Goal: Information Seeking & Learning: Understand process/instructions

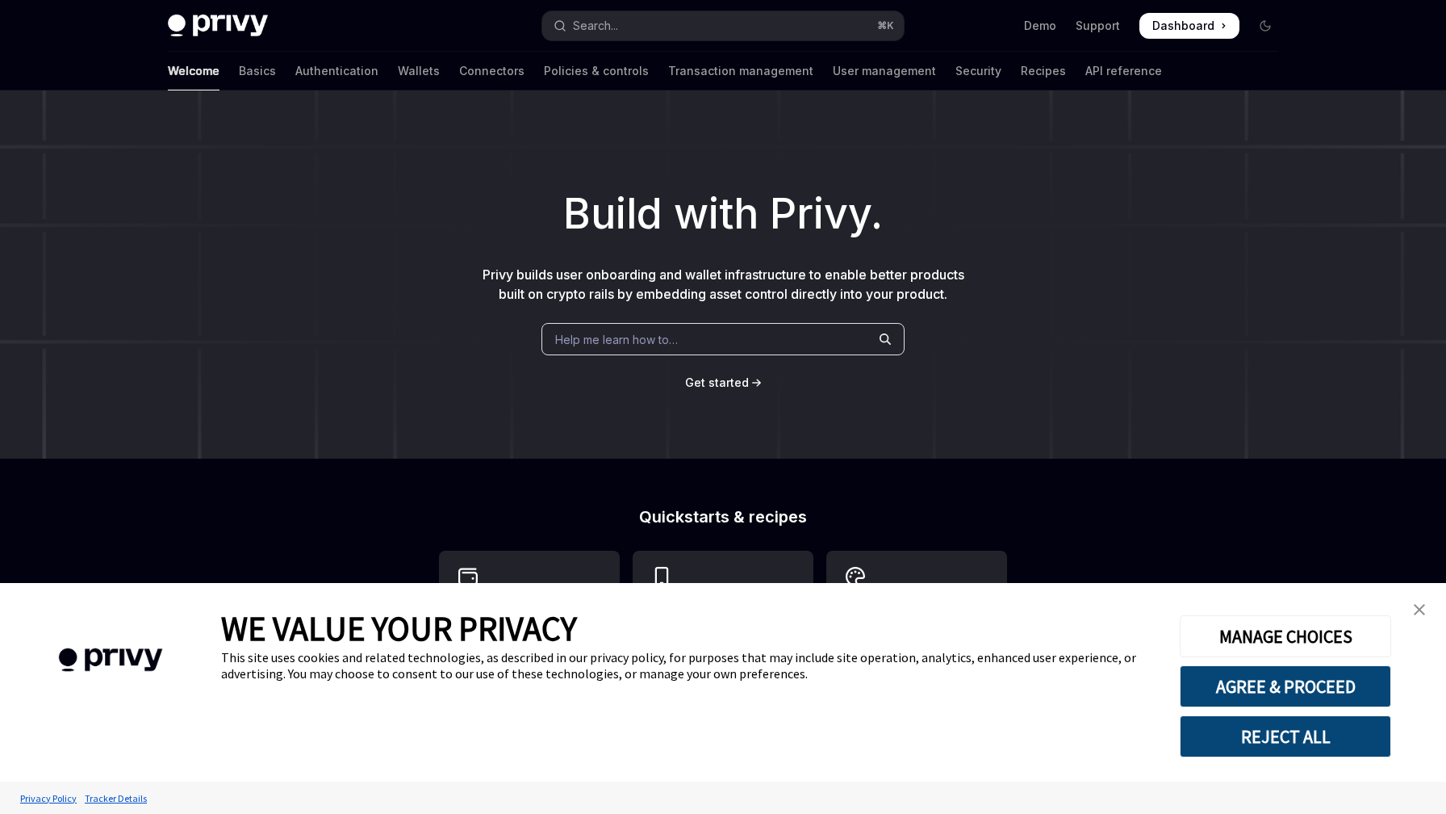
click at [1429, 608] on link "close banner" at bounding box center [1420, 609] width 32 height 32
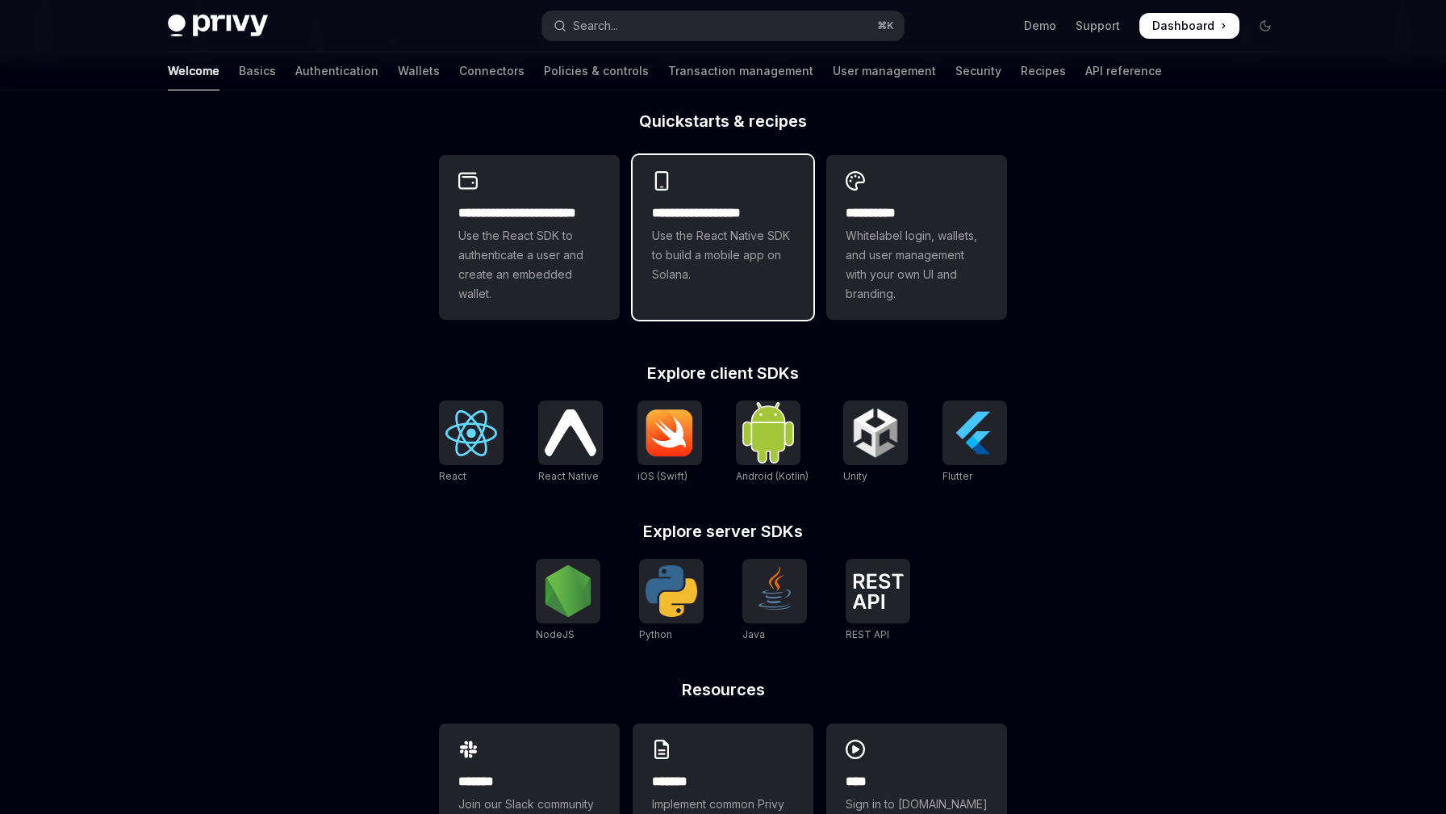
scroll to position [396, 0]
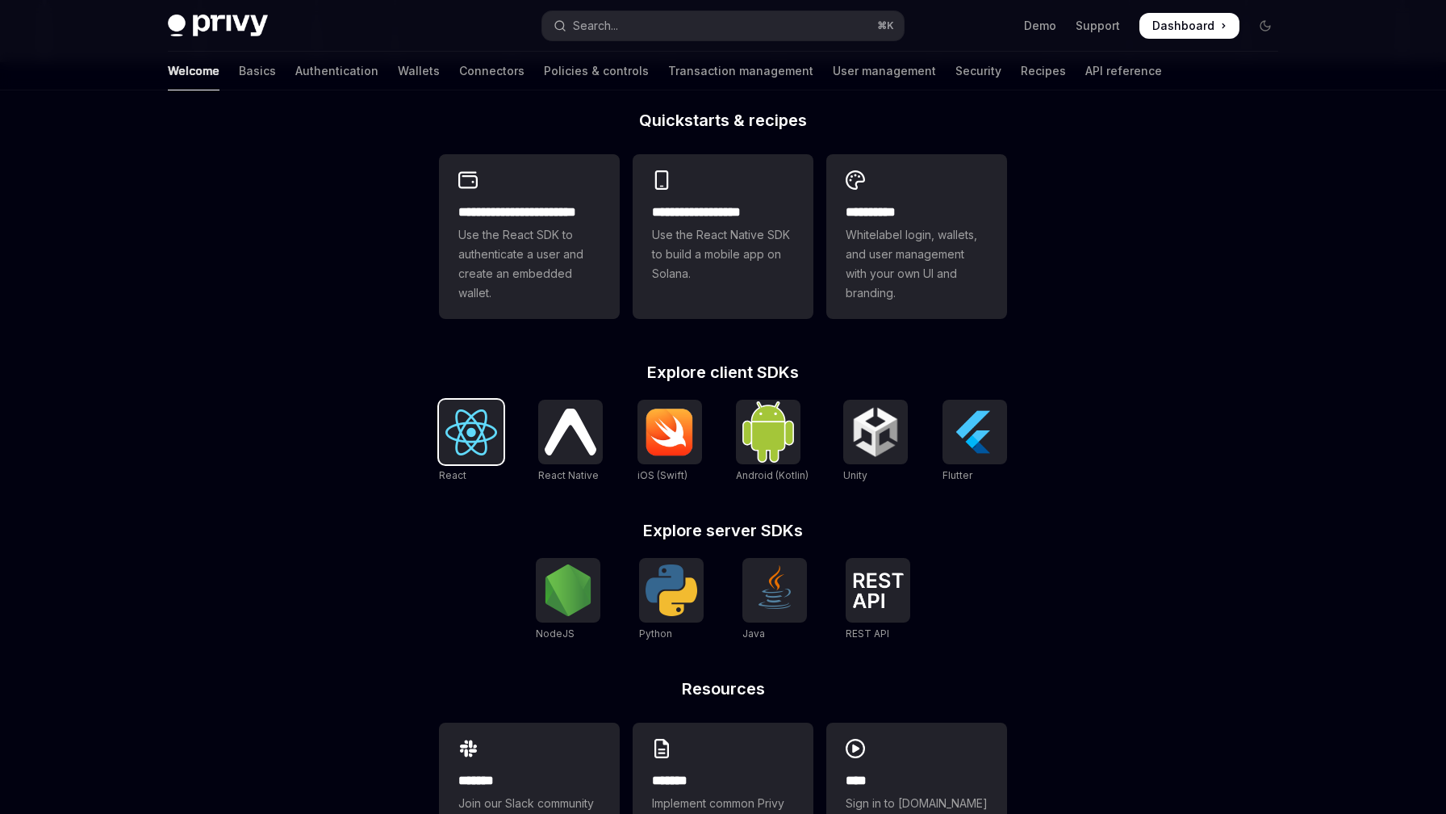
click at [448, 437] on img at bounding box center [472, 432] width 52 height 46
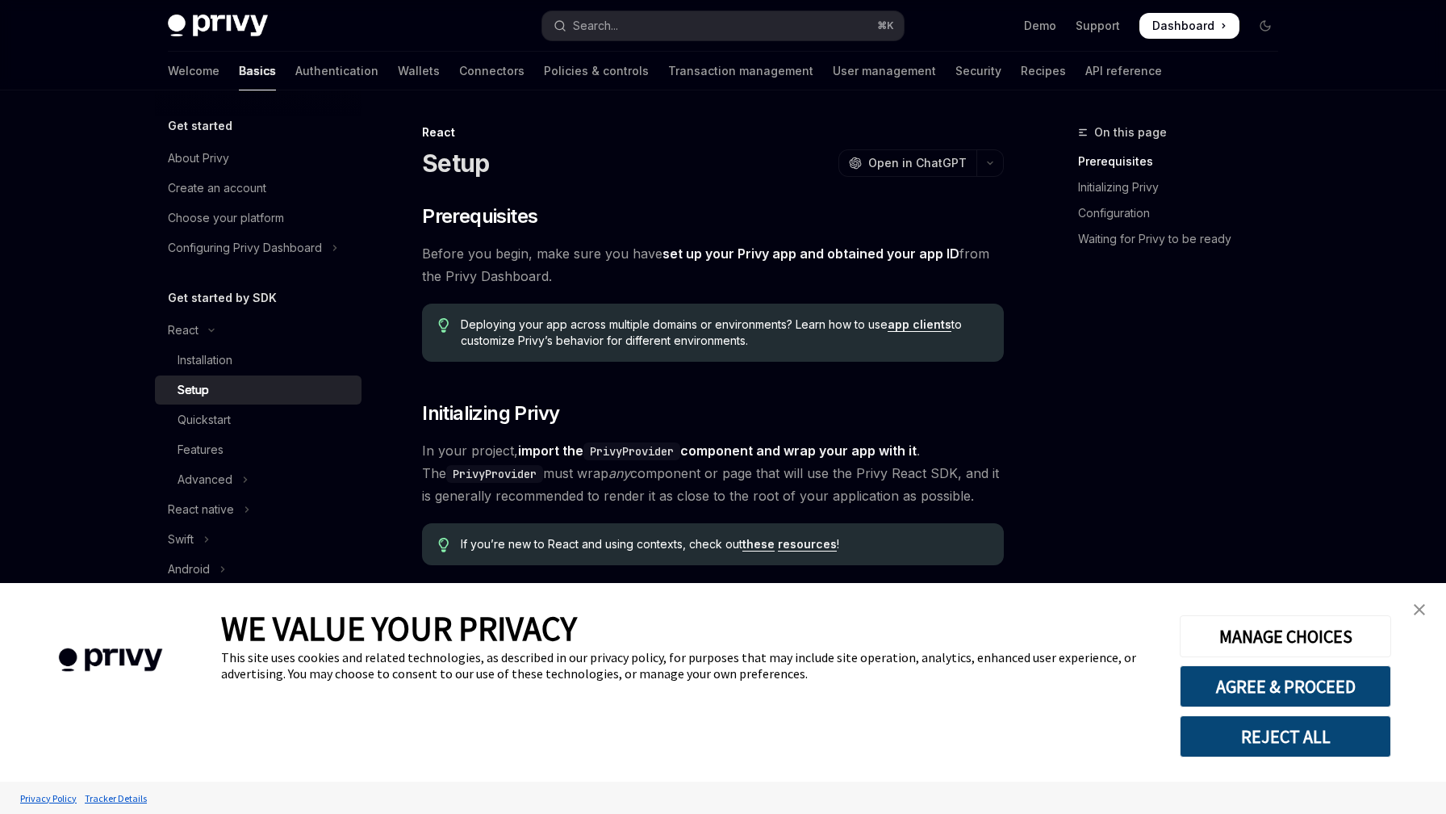
scroll to position [269, 0]
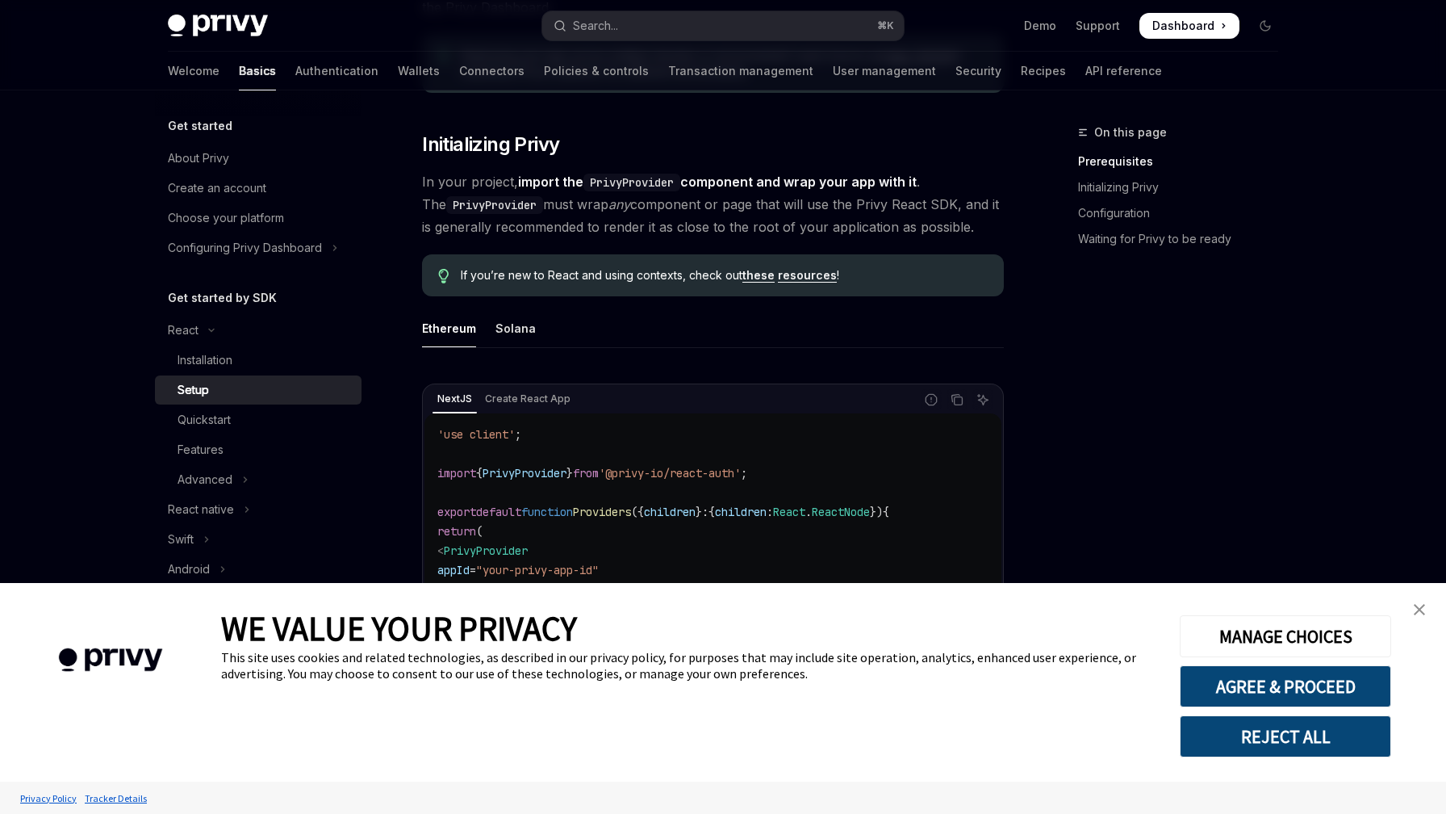
click at [1428, 612] on link "close banner" at bounding box center [1420, 609] width 32 height 32
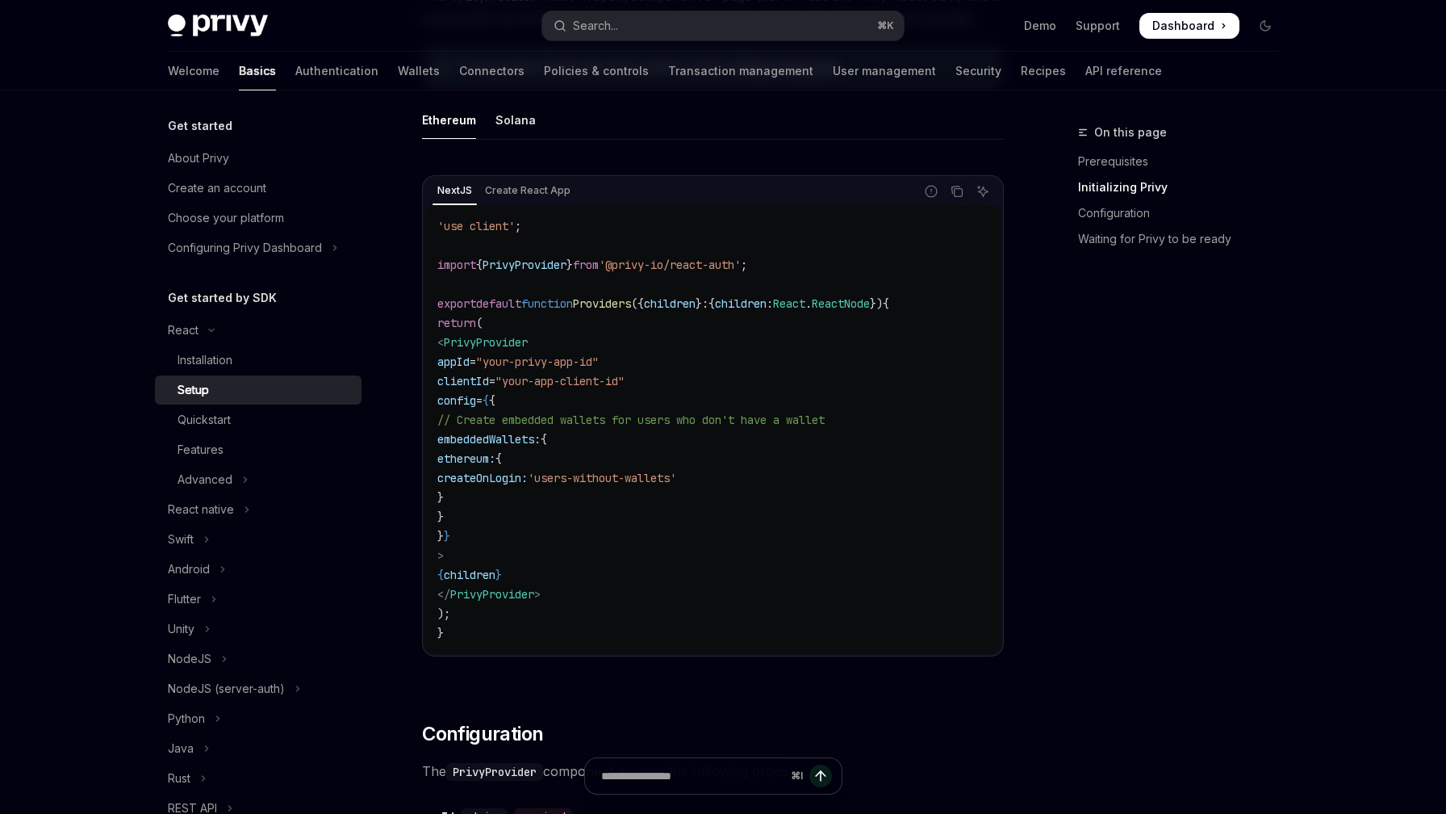
scroll to position [519, 0]
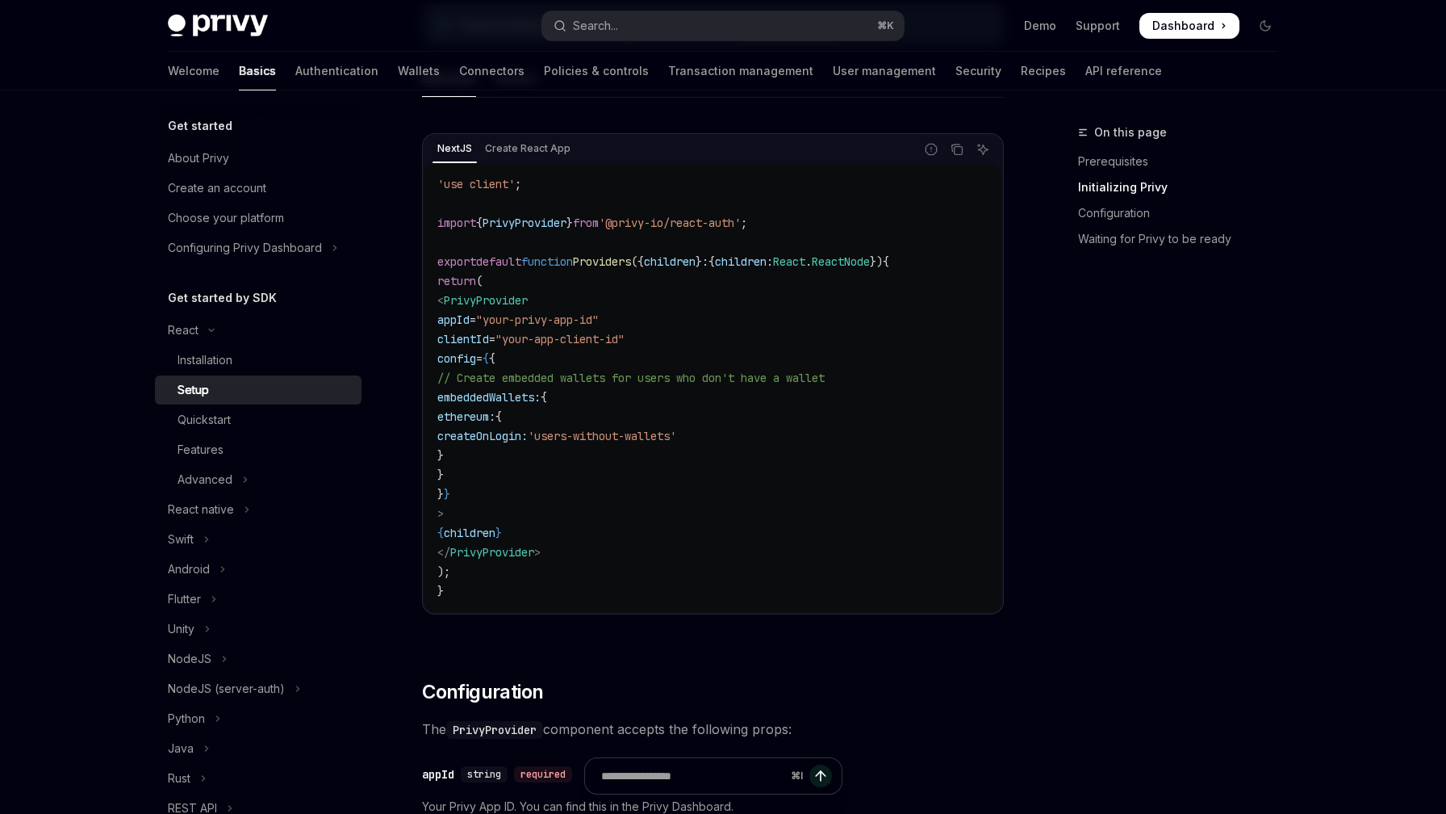
drag, startPoint x: 488, startPoint y: 394, endPoint x: 572, endPoint y: 469, distance: 113.2
click at [572, 469] on code "'use client' ; import { PrivyProvider } from '@privy-io/react-auth' ; export de…" at bounding box center [712, 387] width 551 height 426
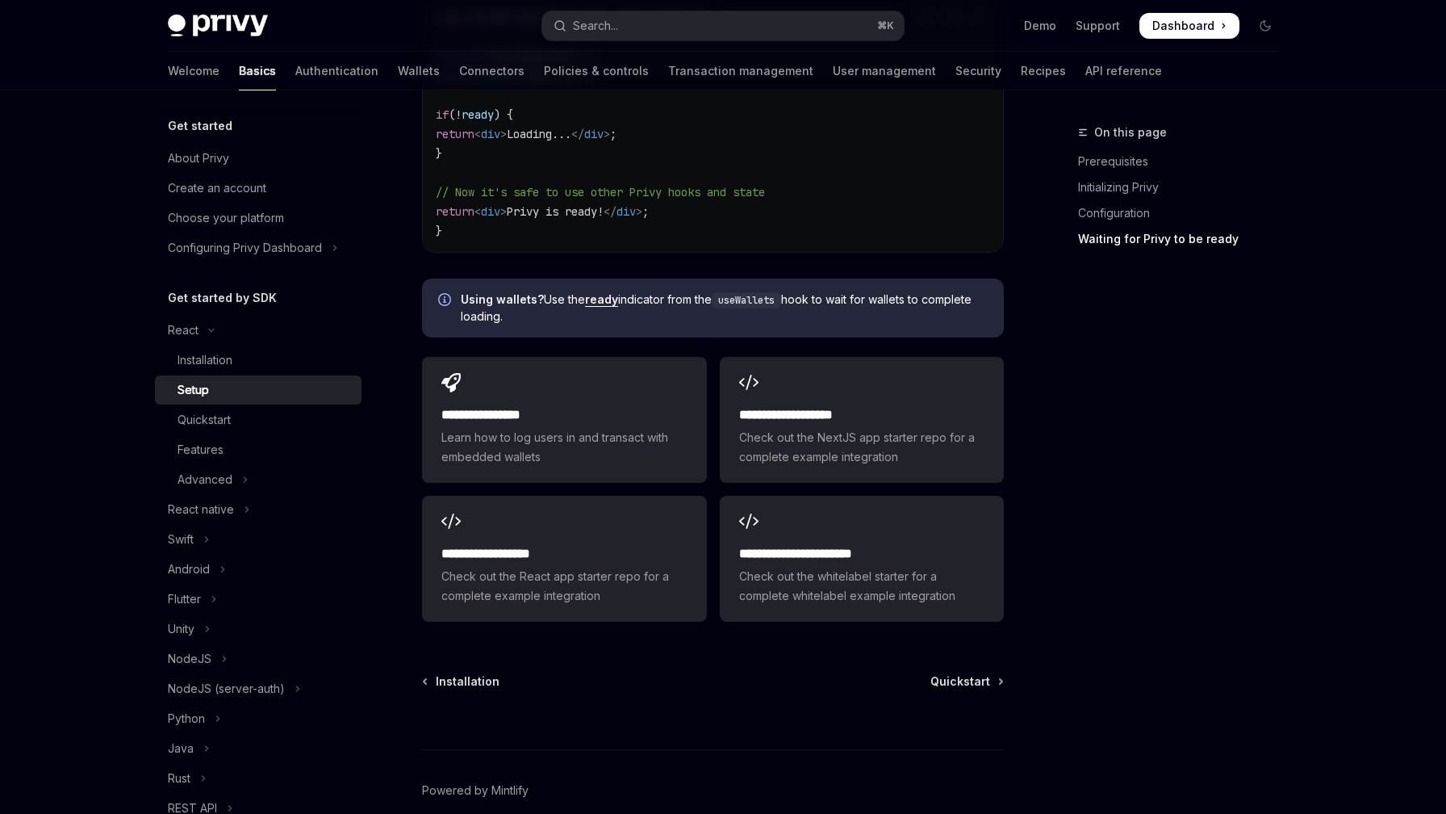
scroll to position [1928, 0]
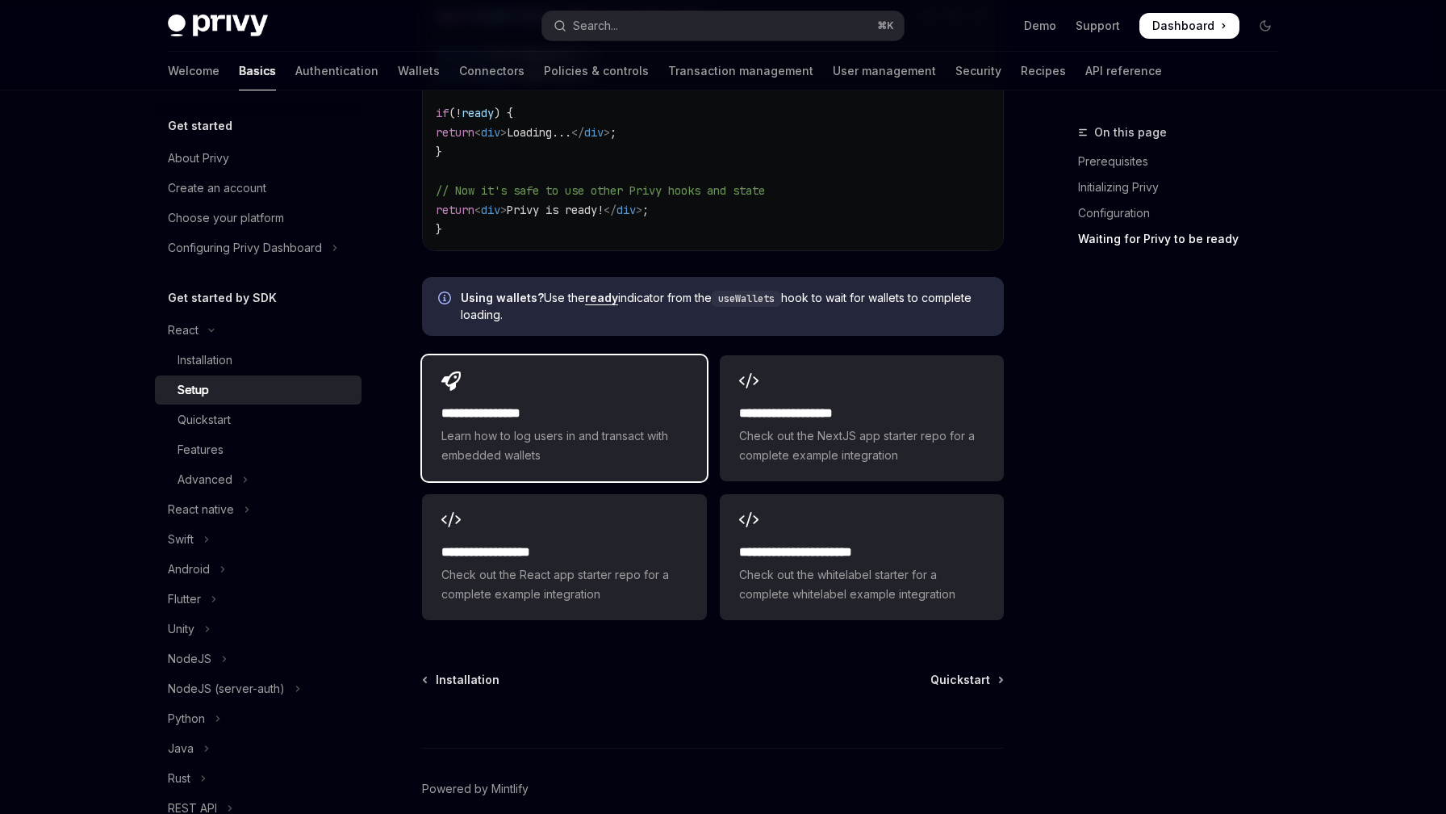
click at [583, 404] on h2 "**********" at bounding box center [564, 413] width 245 height 19
type textarea "*"
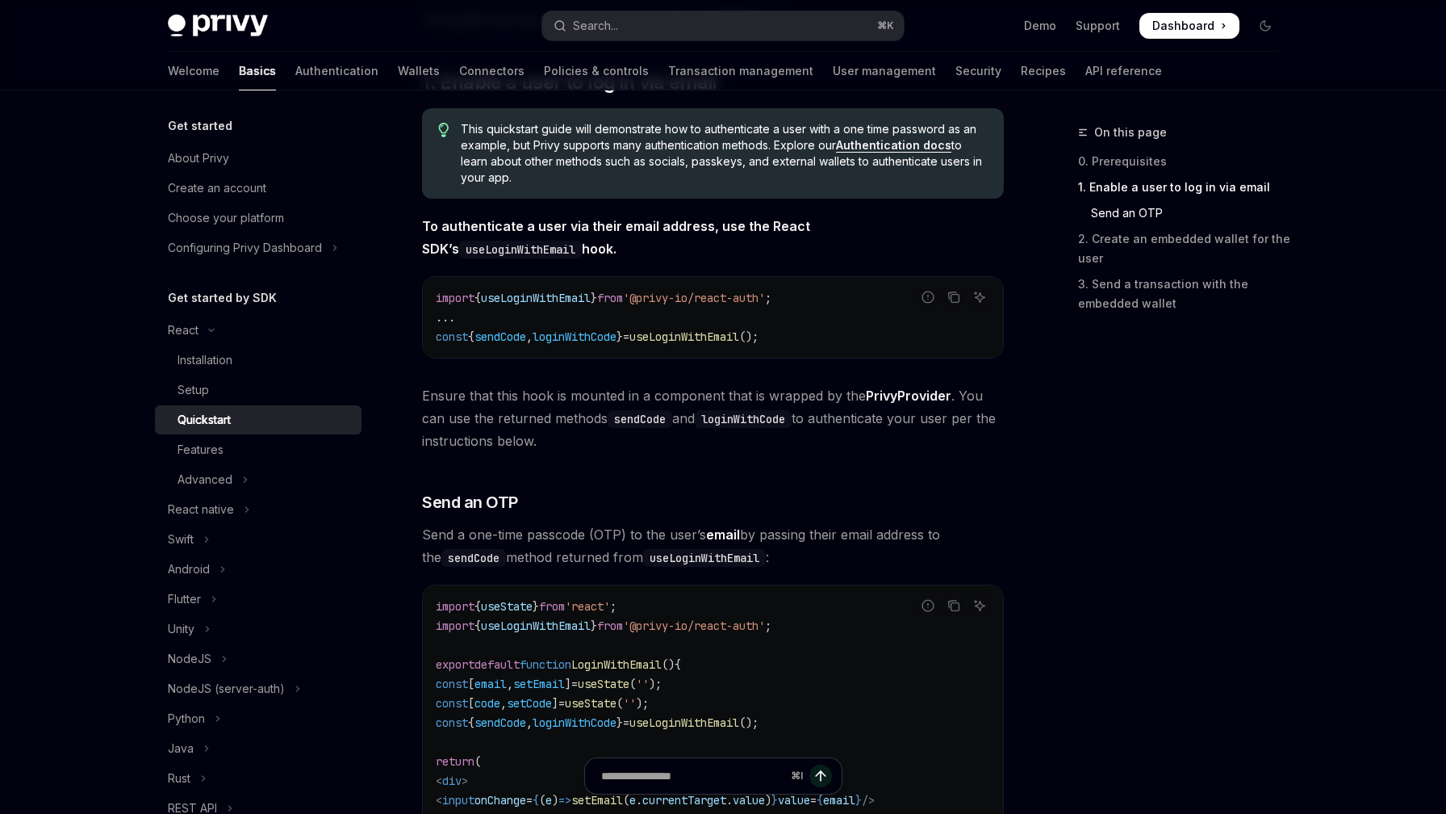
scroll to position [912, 0]
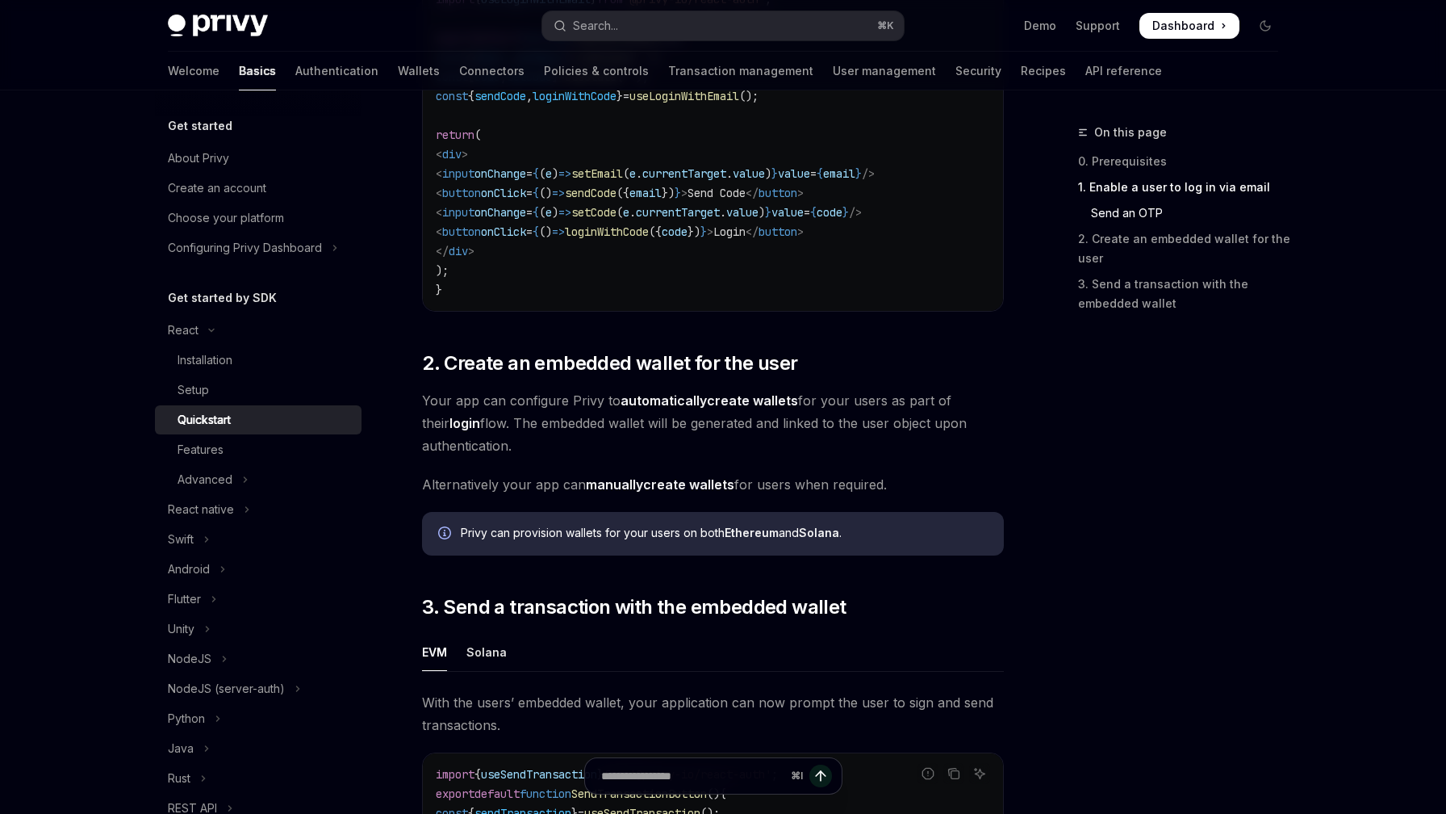
click at [553, 411] on span "Your app can configure Privy to automatically create wallets for your users as …" at bounding box center [713, 423] width 582 height 68
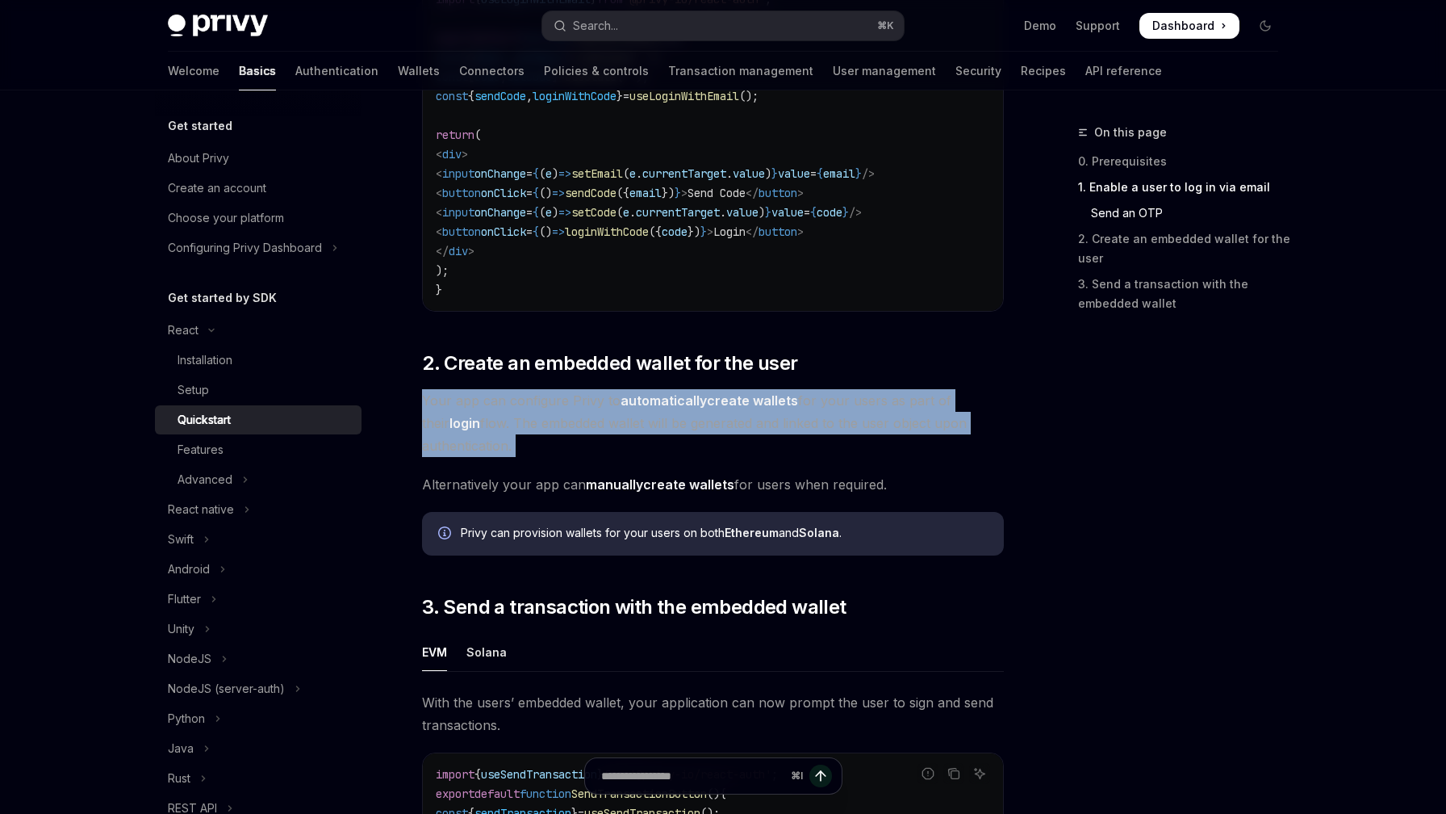
click at [553, 411] on span "Your app can configure Privy to automatically create wallets for your users as …" at bounding box center [713, 423] width 582 height 68
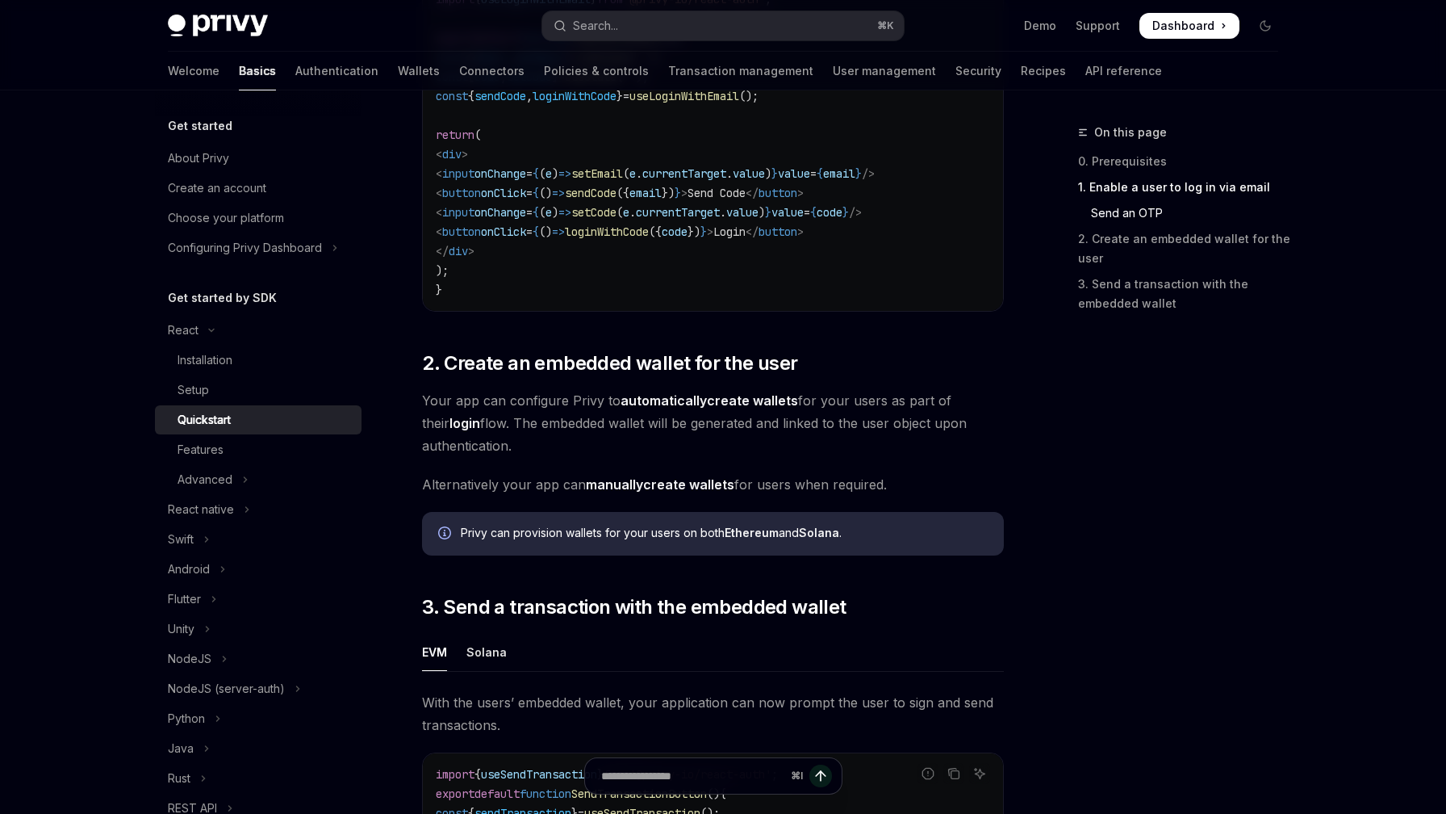
click at [614, 447] on span "Your app can configure Privy to automatically create wallets for your users as …" at bounding box center [713, 423] width 582 height 68
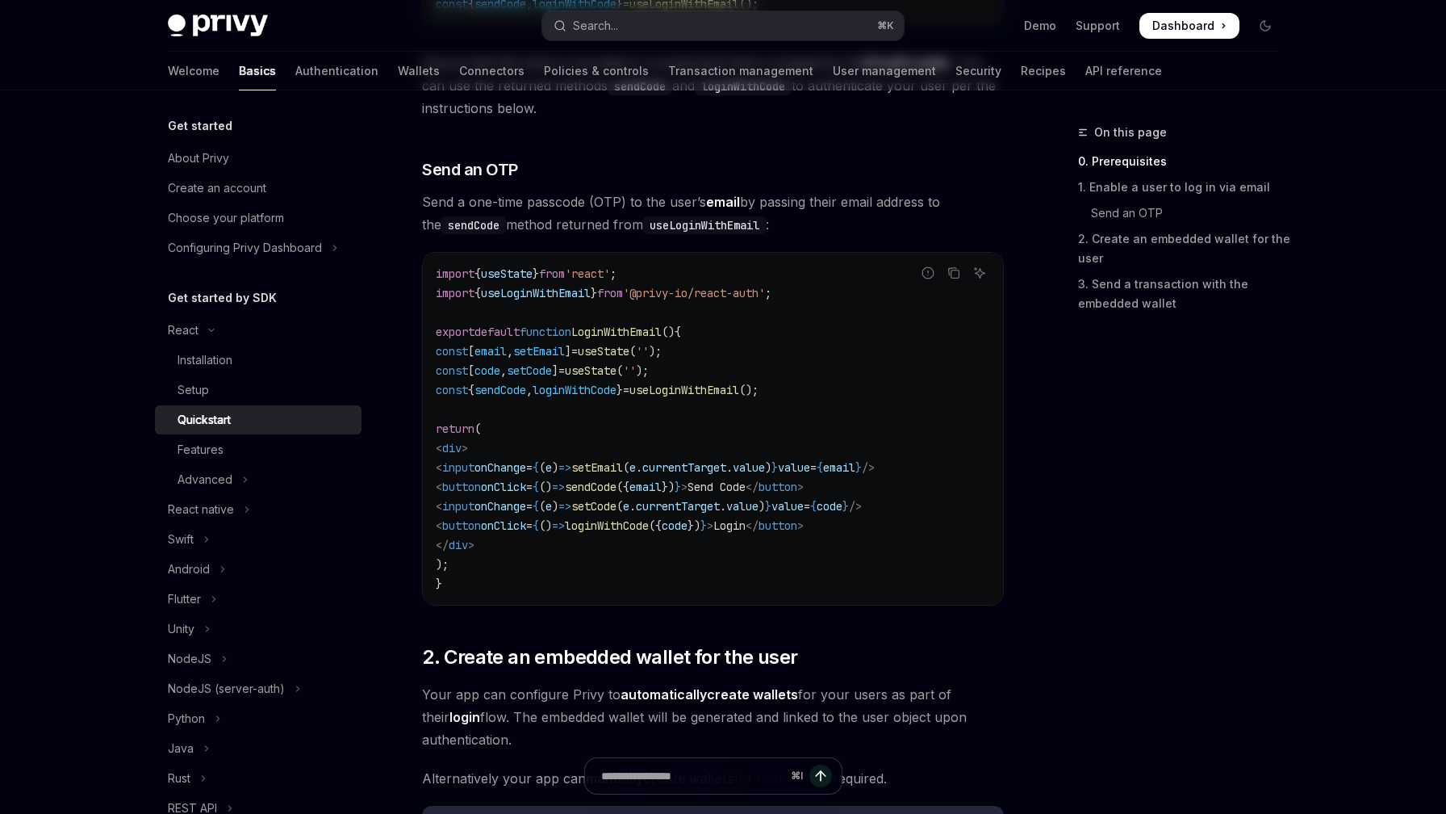
scroll to position [0, 0]
